Goal: Task Accomplishment & Management: Manage account settings

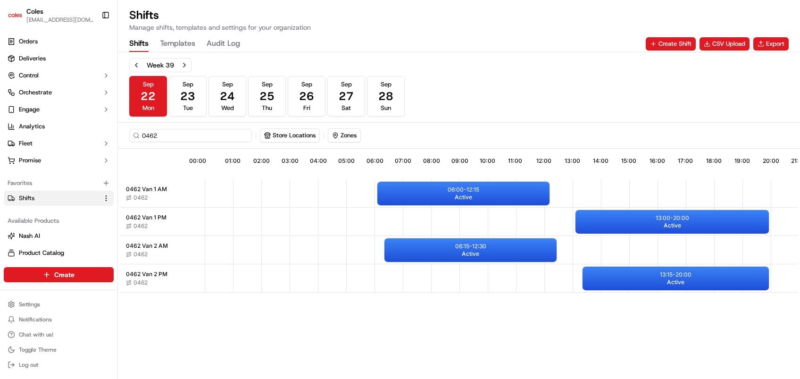
scroll to position [2, 0]
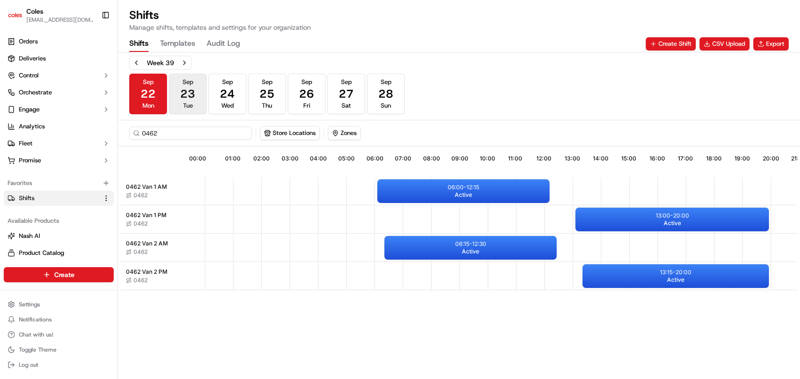
click at [187, 92] on span "23" at bounding box center [187, 93] width 15 height 15
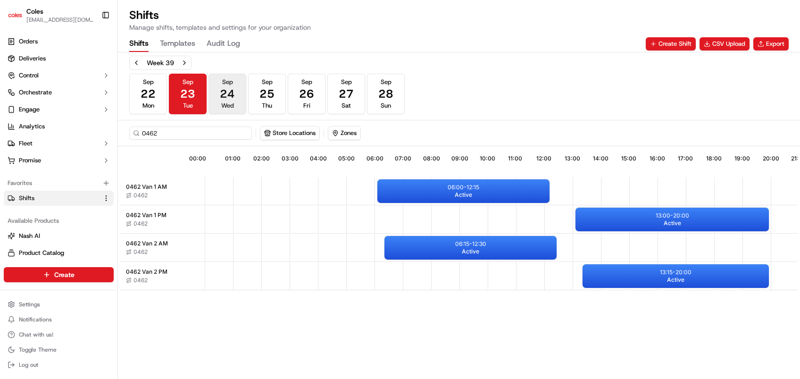
click at [236, 88] on button "[DATE] Wed" at bounding box center [228, 94] width 38 height 41
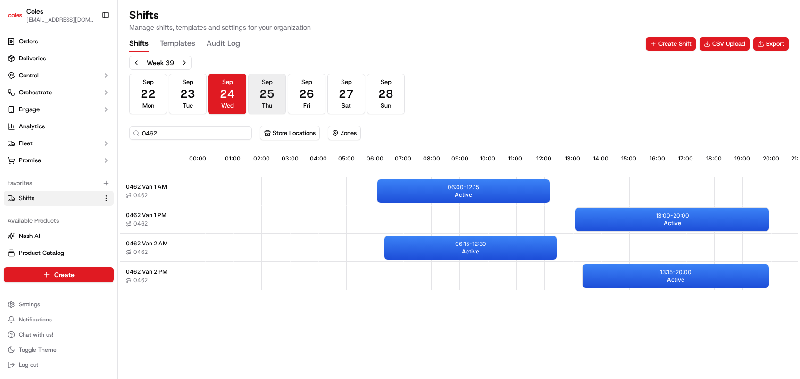
click at [279, 88] on button "[DATE] Thu" at bounding box center [267, 94] width 38 height 41
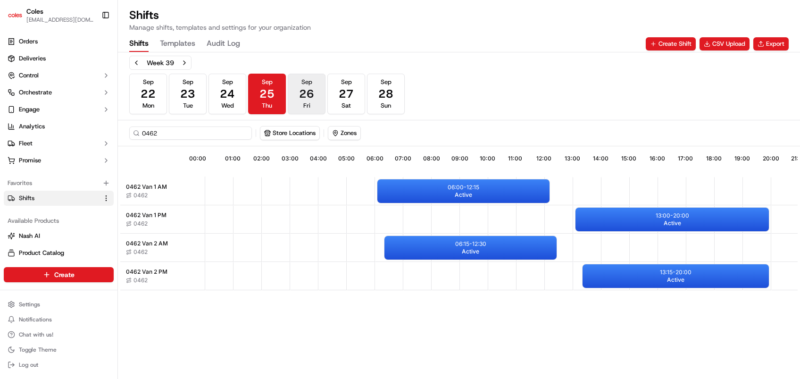
click at [312, 90] on span "26" at bounding box center [306, 93] width 15 height 15
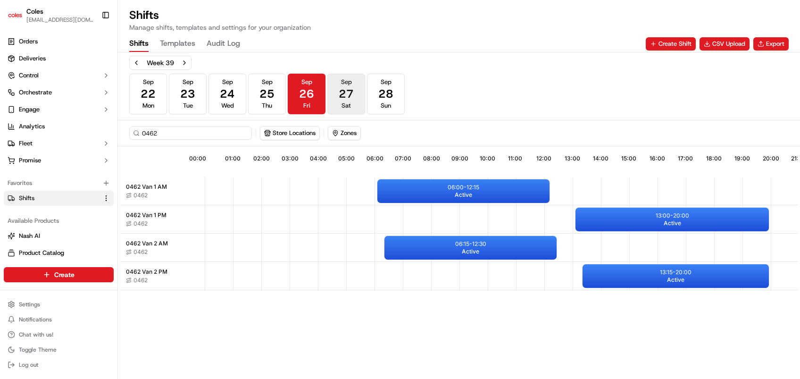
click at [349, 89] on span "27" at bounding box center [346, 93] width 15 height 15
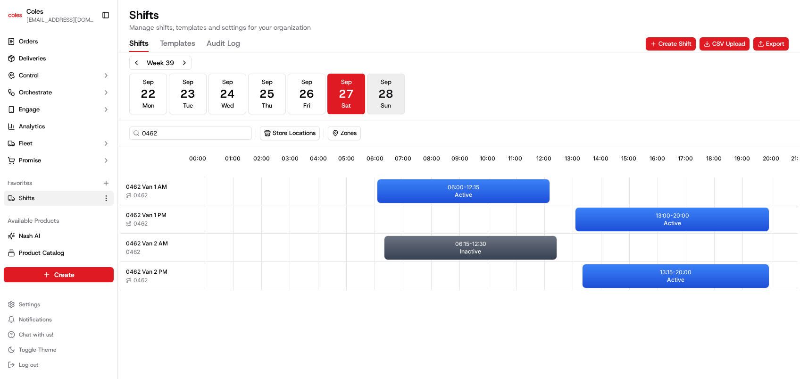
click at [384, 87] on span "28" at bounding box center [385, 93] width 15 height 15
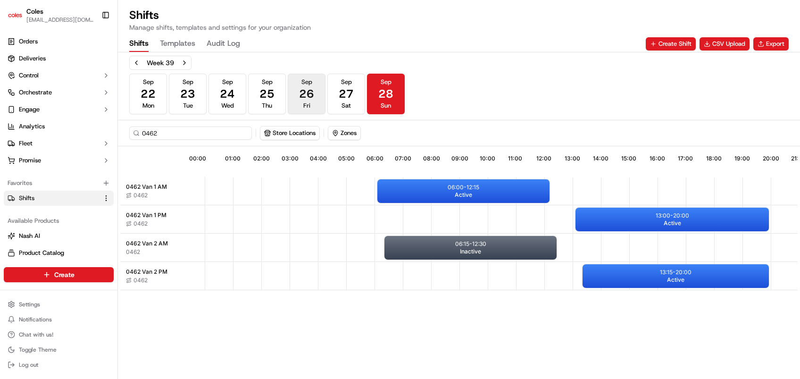
click at [305, 98] on span "26" at bounding box center [306, 93] width 15 height 15
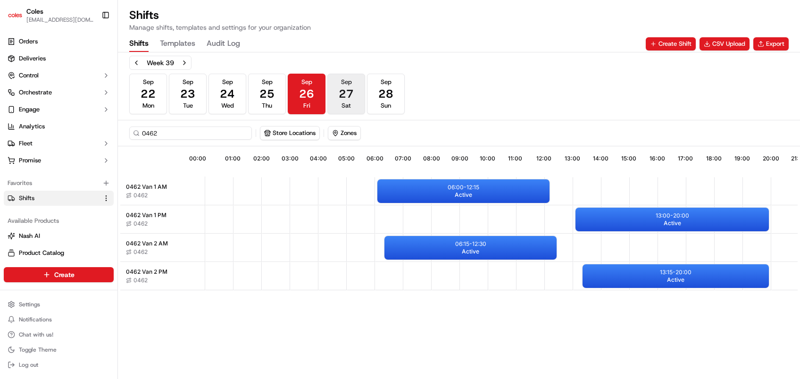
click at [343, 97] on span "27" at bounding box center [346, 93] width 15 height 15
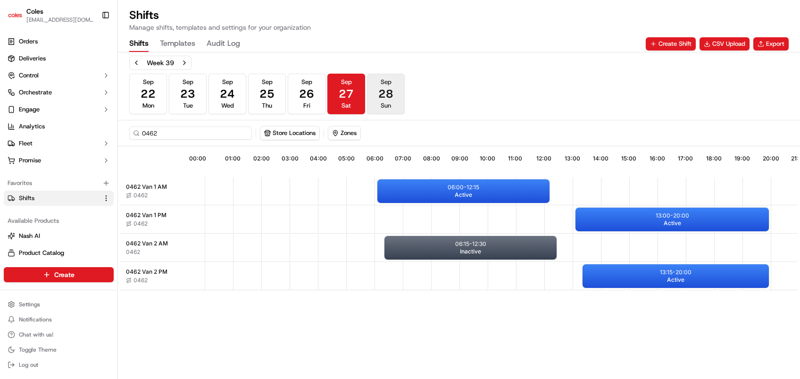
click at [380, 97] on span "28" at bounding box center [385, 93] width 15 height 15
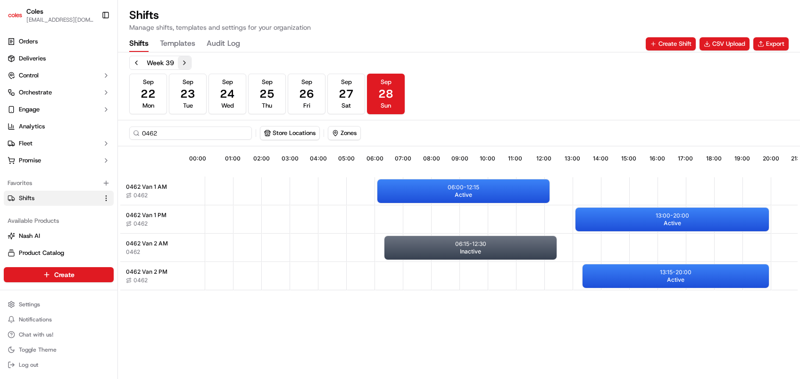
click at [184, 63] on button "Next week" at bounding box center [184, 62] width 13 height 13
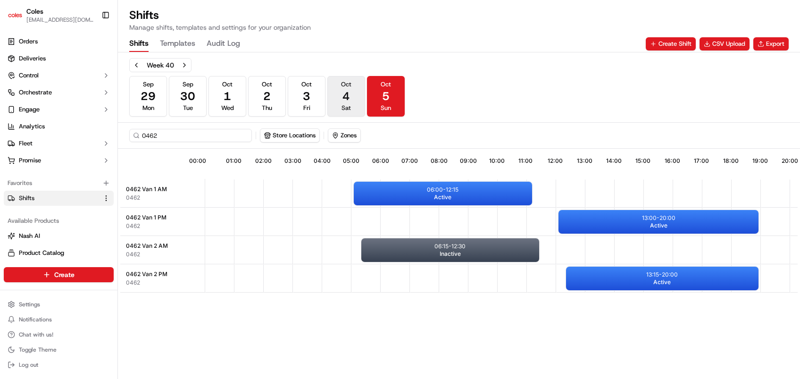
click at [341, 87] on span "Oct" at bounding box center [346, 84] width 10 height 8
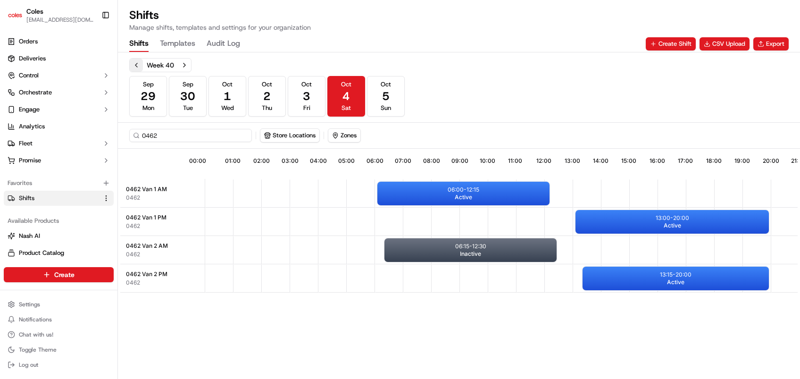
click at [138, 65] on button "Previous week" at bounding box center [136, 65] width 13 height 13
click at [390, 92] on span "21" at bounding box center [385, 96] width 15 height 15
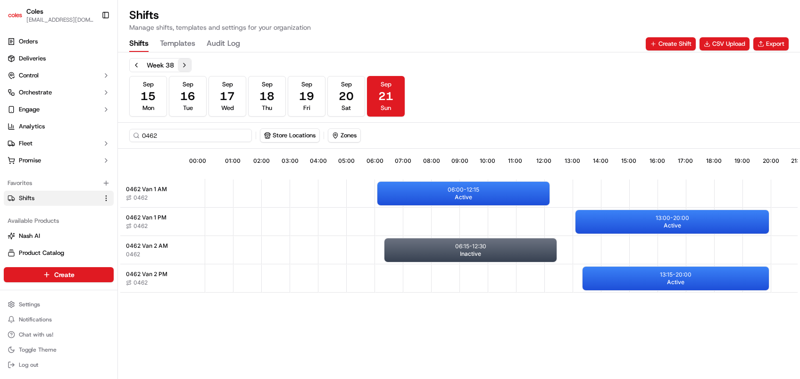
click at [187, 61] on button "Next week" at bounding box center [184, 65] width 13 height 13
click at [151, 100] on span "22" at bounding box center [148, 96] width 15 height 15
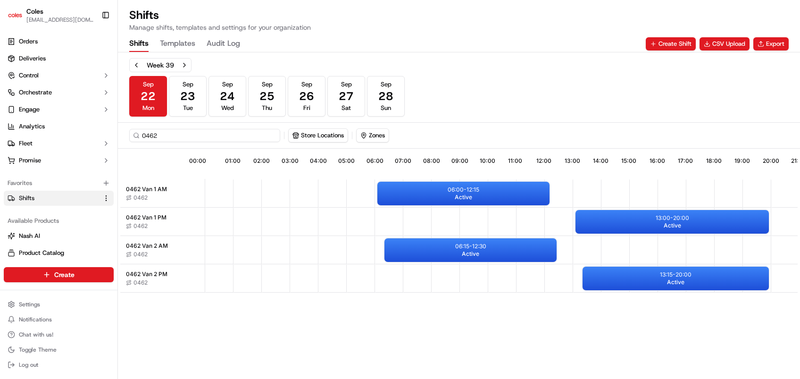
click at [169, 134] on input "0462" at bounding box center [204, 135] width 151 height 13
type input "0"
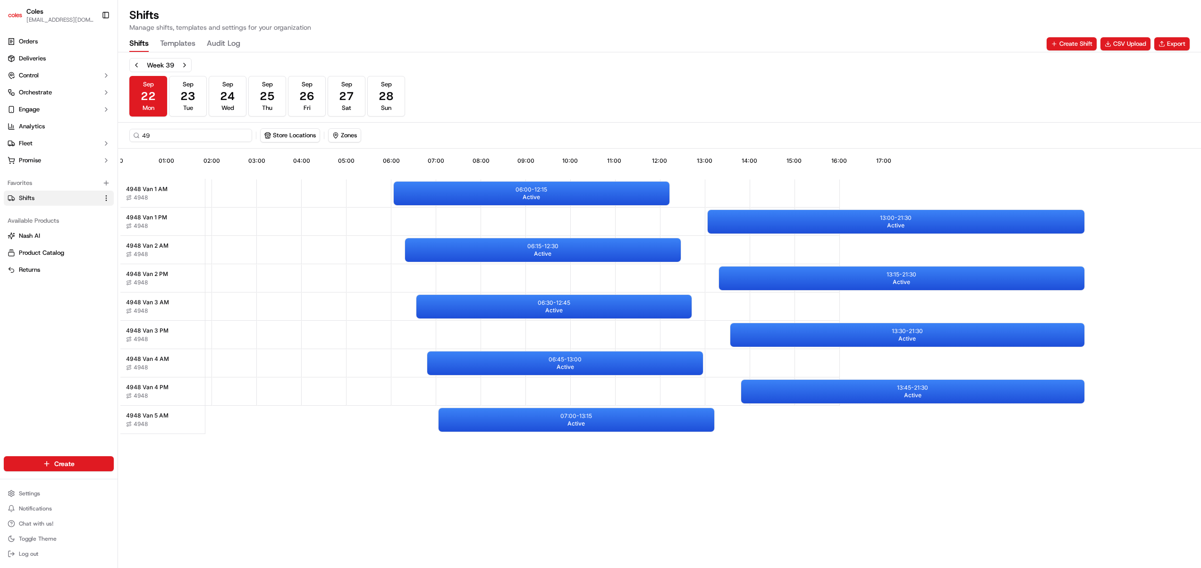
scroll to position [0, 77]
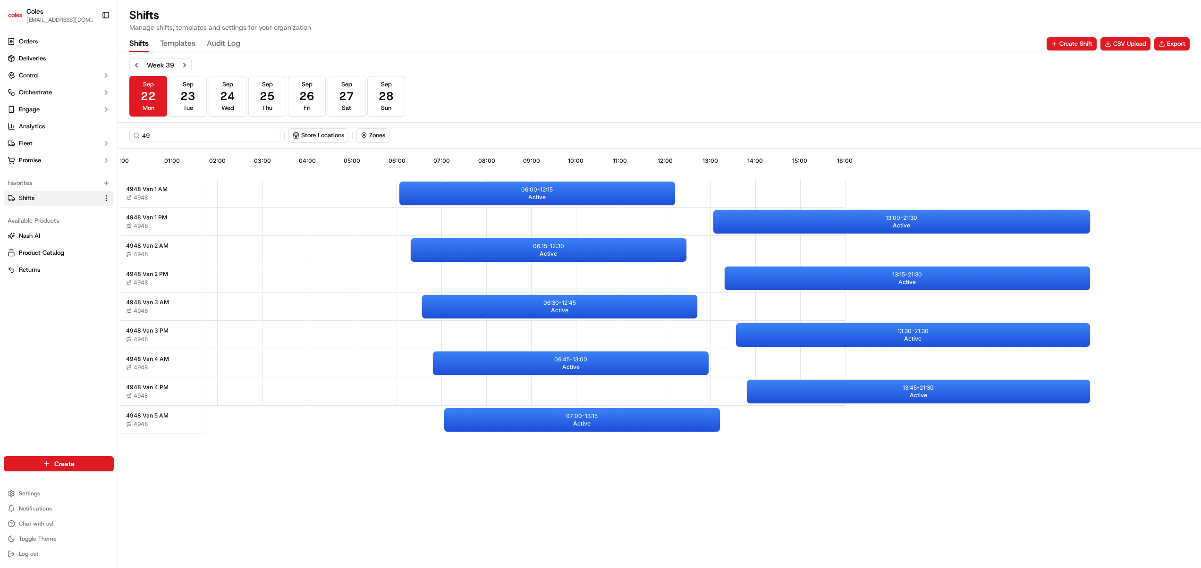
click at [207, 134] on input "49" at bounding box center [204, 135] width 151 height 13
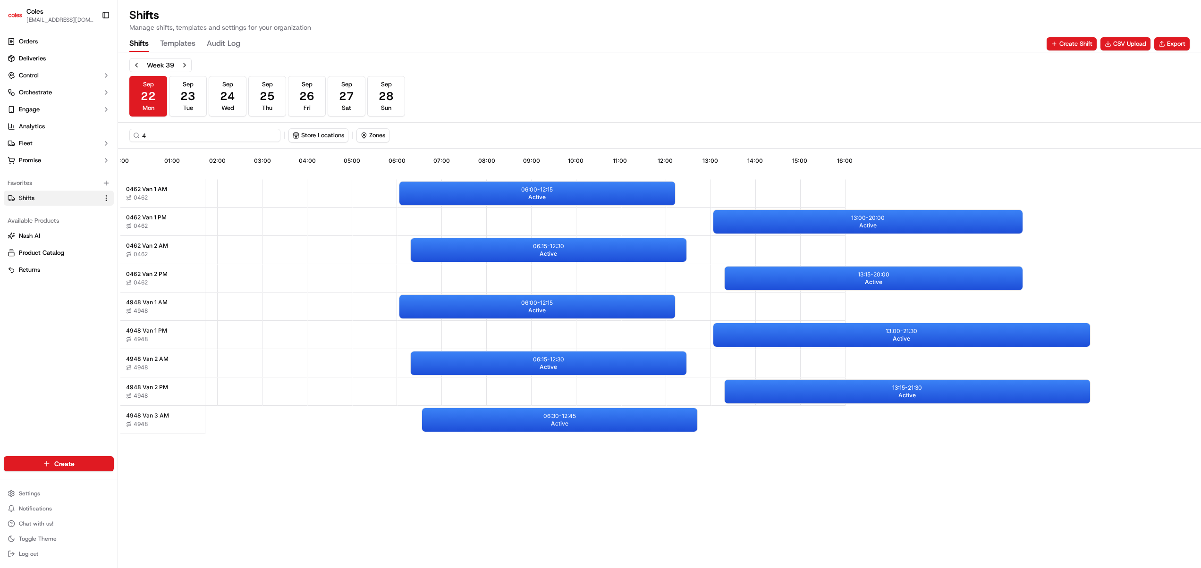
type input "49"
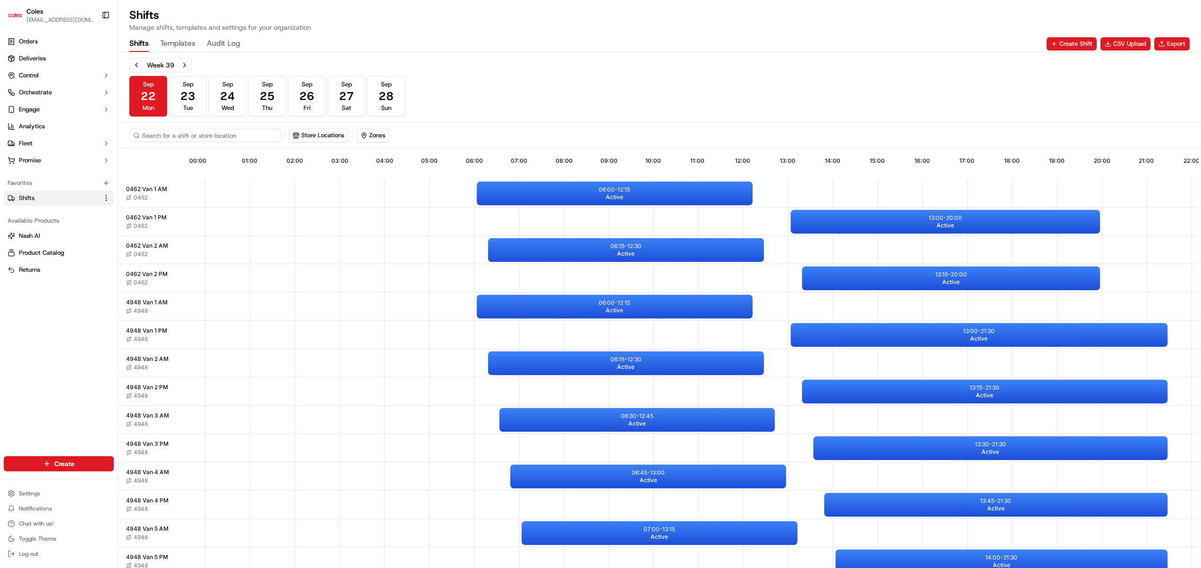
click at [235, 138] on input at bounding box center [204, 135] width 151 height 13
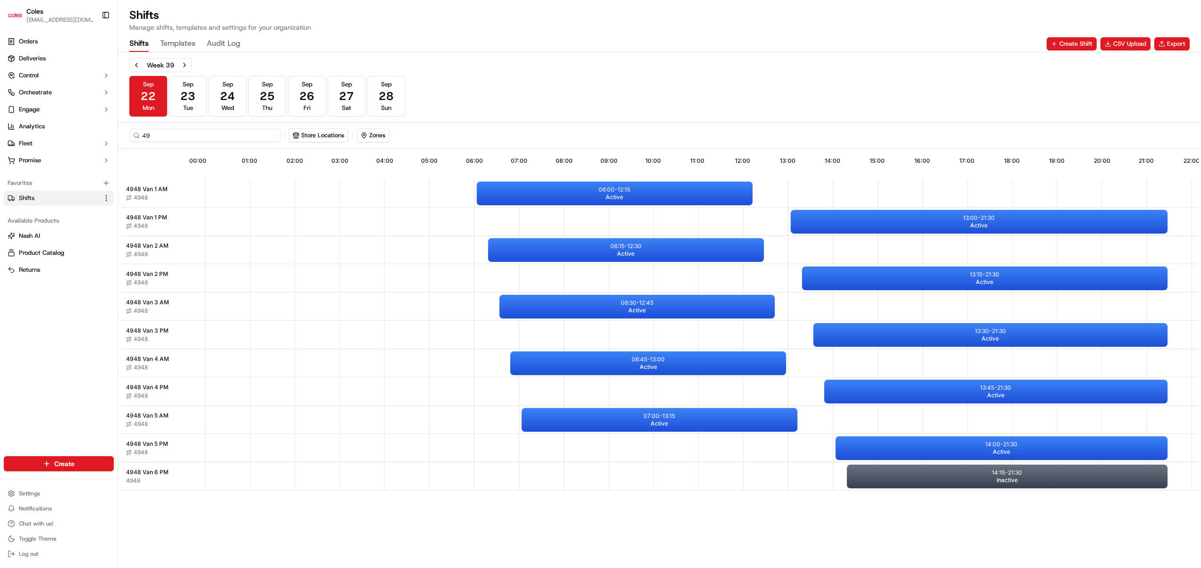
type input "49"
click at [191, 92] on span "23" at bounding box center [187, 96] width 15 height 15
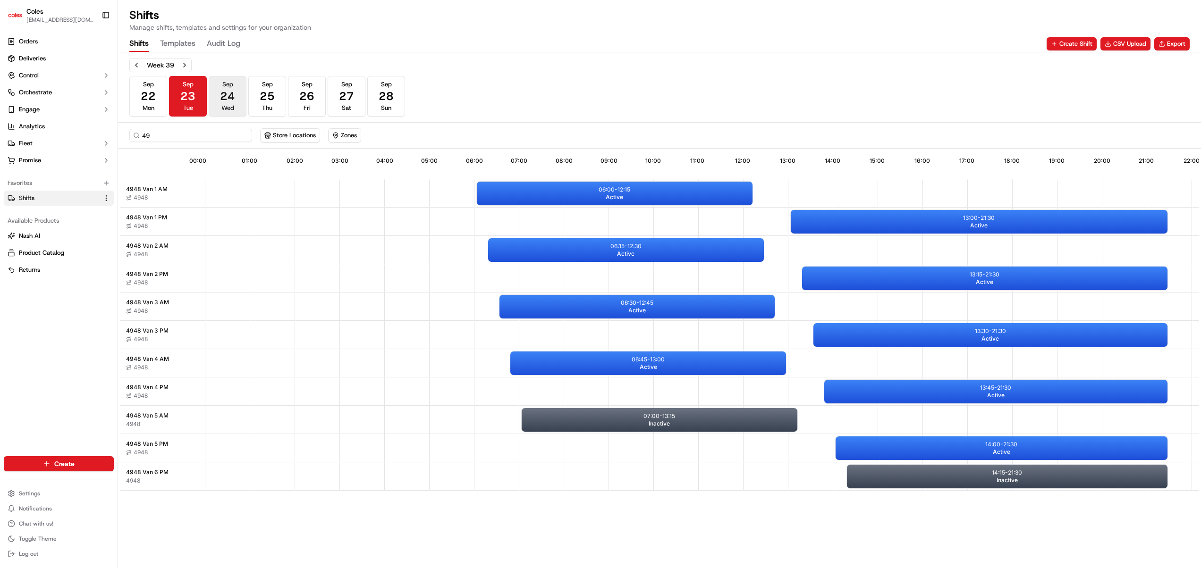
click at [225, 89] on span "24" at bounding box center [227, 96] width 15 height 15
click at [269, 90] on span "25" at bounding box center [267, 96] width 15 height 15
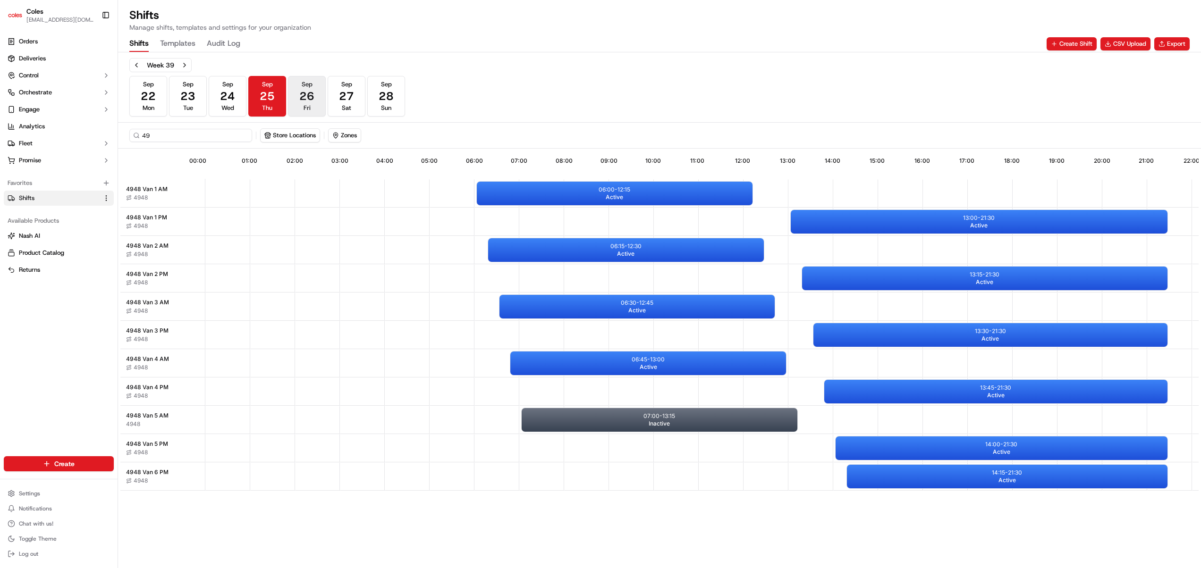
click at [303, 91] on span "26" at bounding box center [306, 96] width 15 height 15
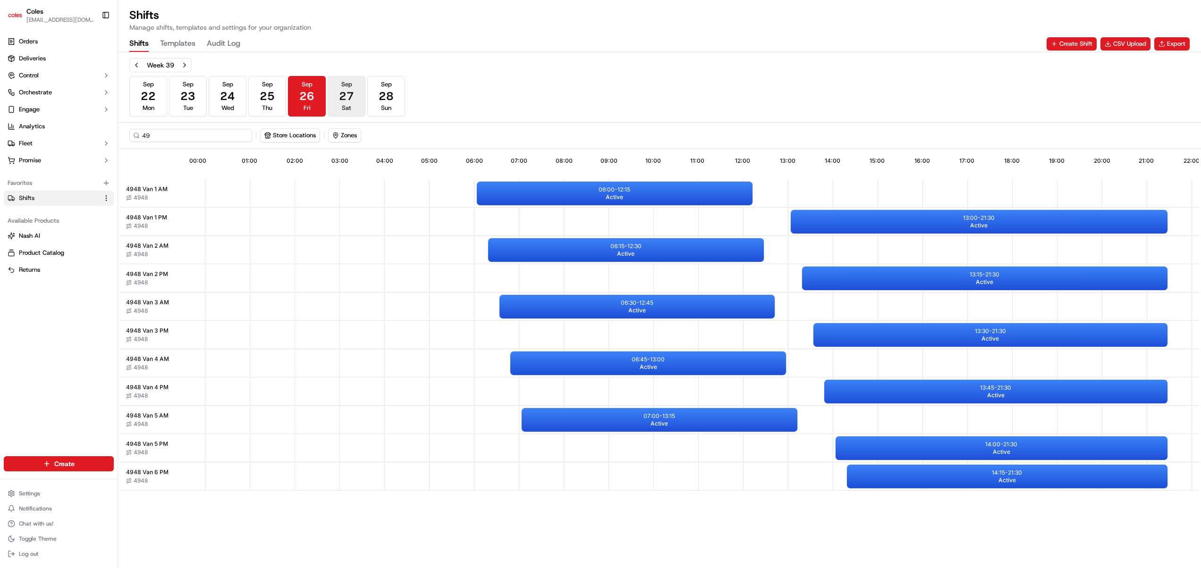
click at [353, 93] on span "27" at bounding box center [346, 96] width 15 height 15
click at [387, 91] on span "28" at bounding box center [385, 96] width 15 height 15
